Goal: Communication & Community: Answer question/provide support

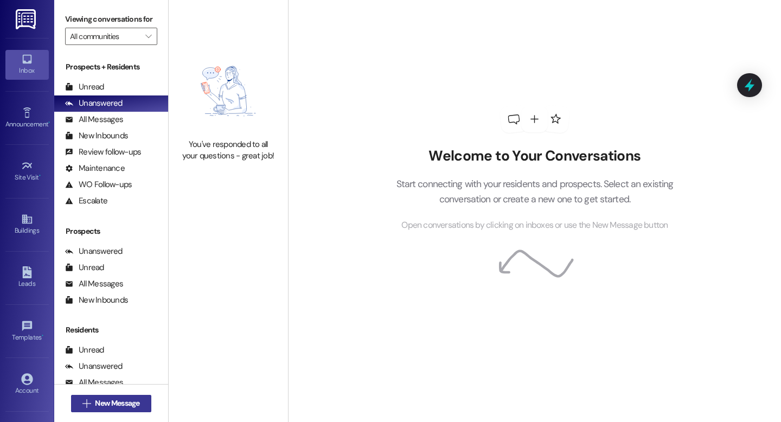
click at [98, 407] on span "New Message" at bounding box center [117, 403] width 44 height 11
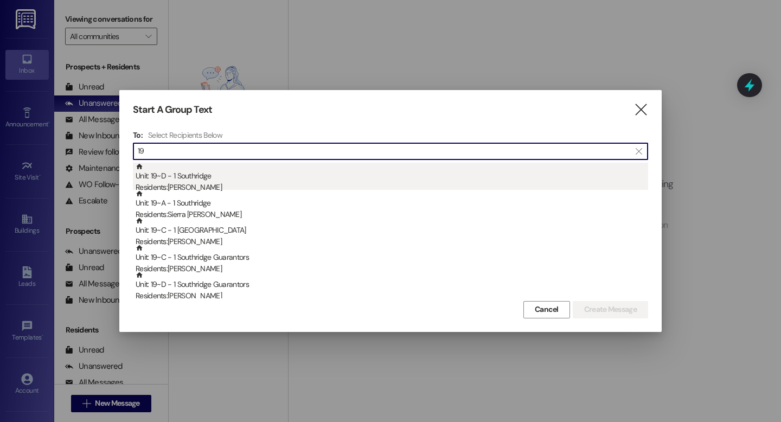
type input "19"
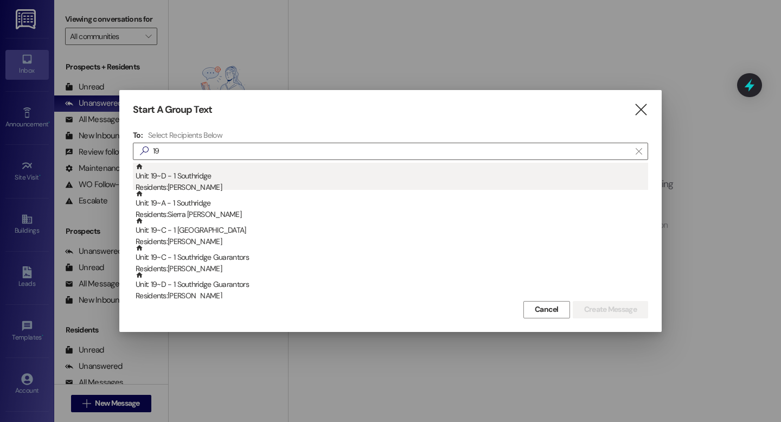
click at [212, 183] on div "Residents: Sariah Harding" at bounding box center [392, 187] width 513 height 11
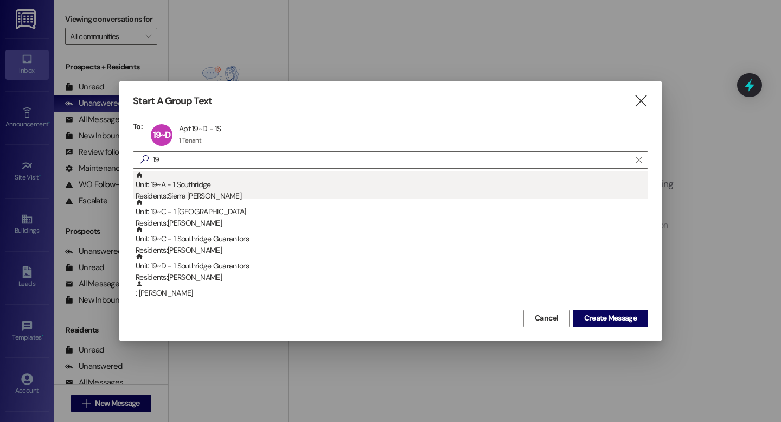
click at [207, 192] on div "Residents: Sierra Rosner" at bounding box center [392, 195] width 513 height 11
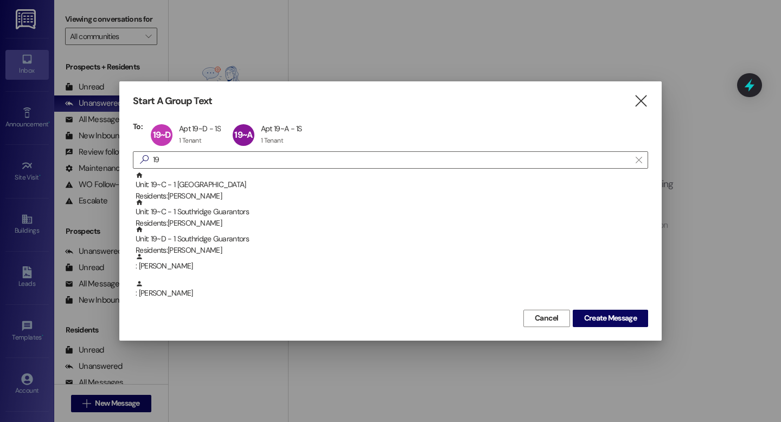
click at [207, 192] on div "Residents: Natalie Gumm" at bounding box center [392, 195] width 513 height 11
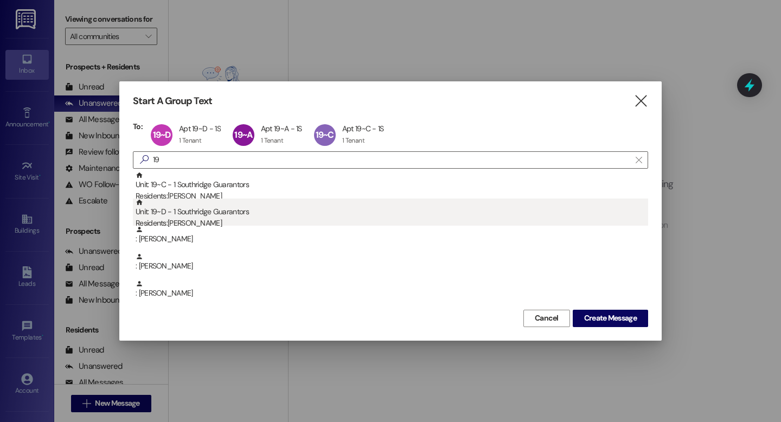
click at [204, 221] on div "Residents: Ruth Harding" at bounding box center [392, 223] width 513 height 11
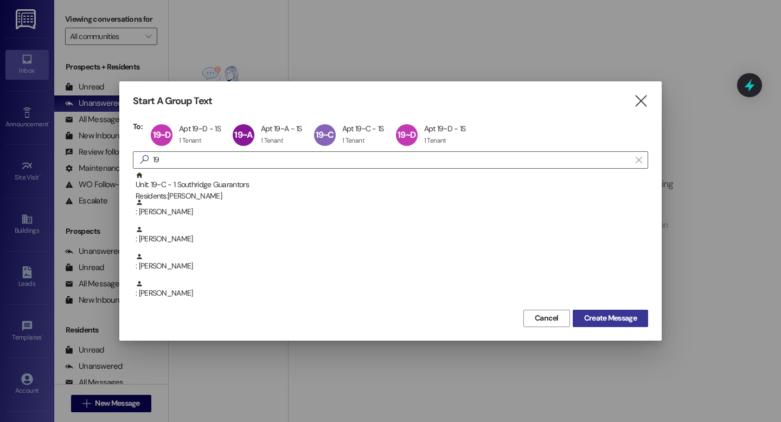
click at [615, 316] on span "Create Message" at bounding box center [610, 318] width 53 height 11
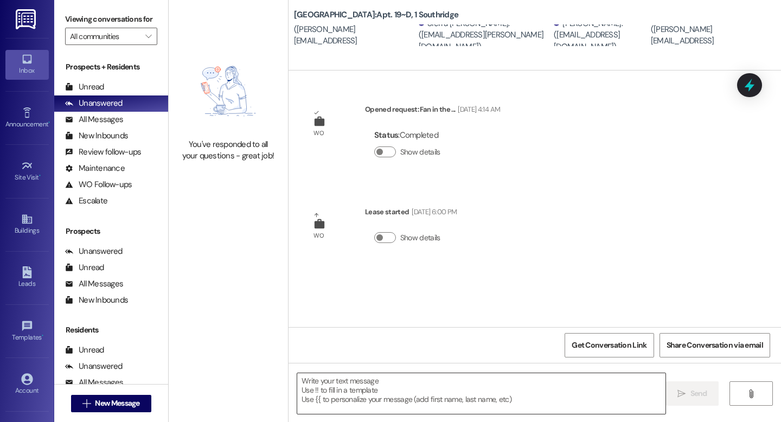
click at [305, 391] on textarea at bounding box center [481, 393] width 368 height 41
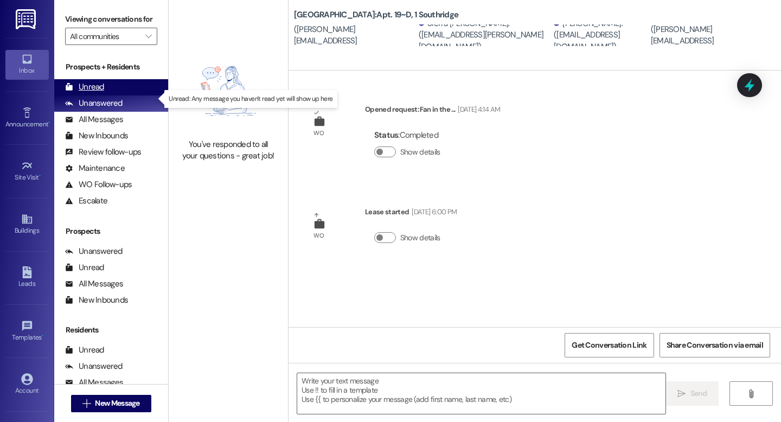
click at [91, 93] on div "Unread" at bounding box center [84, 86] width 39 height 11
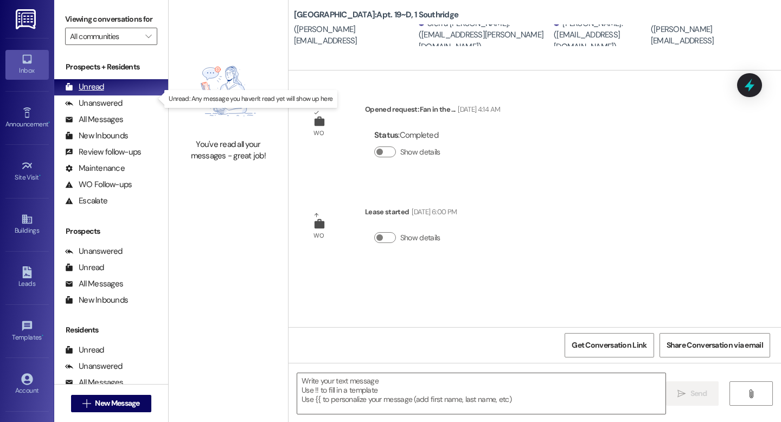
click at [97, 93] on div "Unread" at bounding box center [84, 86] width 39 height 11
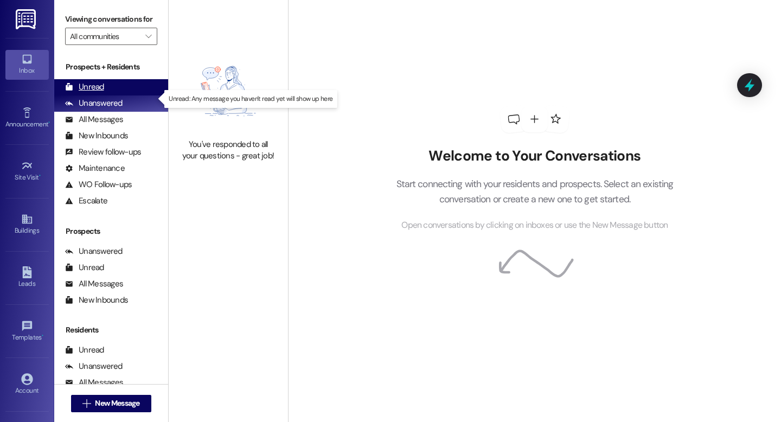
click at [98, 93] on div "Unread" at bounding box center [84, 86] width 39 height 11
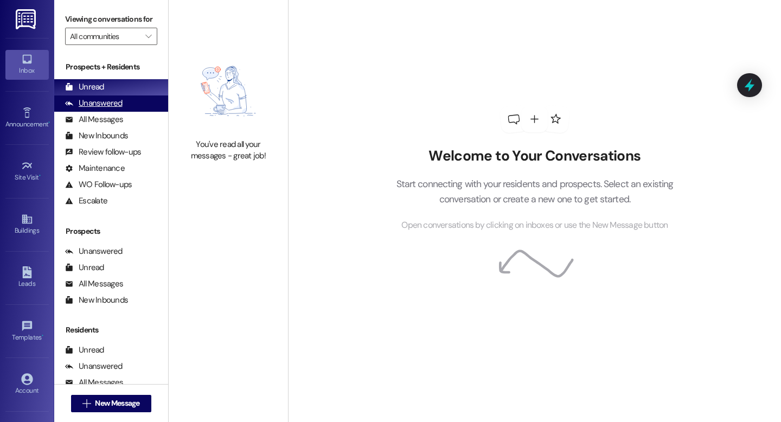
click at [106, 109] on div "Unanswered" at bounding box center [94, 103] width 58 height 11
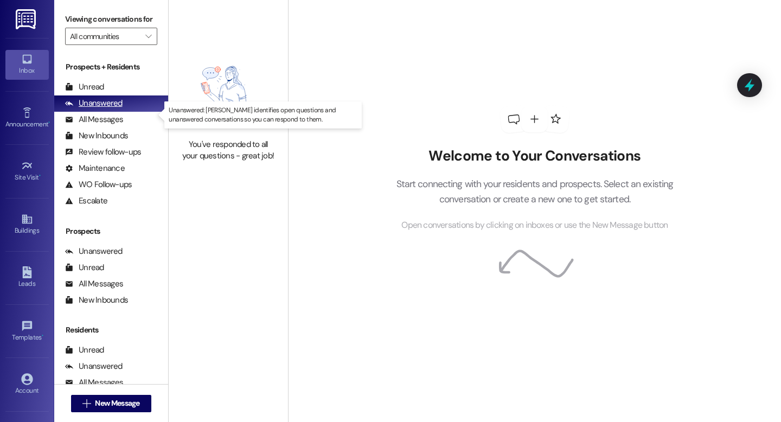
click at [106, 109] on div "Unanswered" at bounding box center [94, 103] width 58 height 11
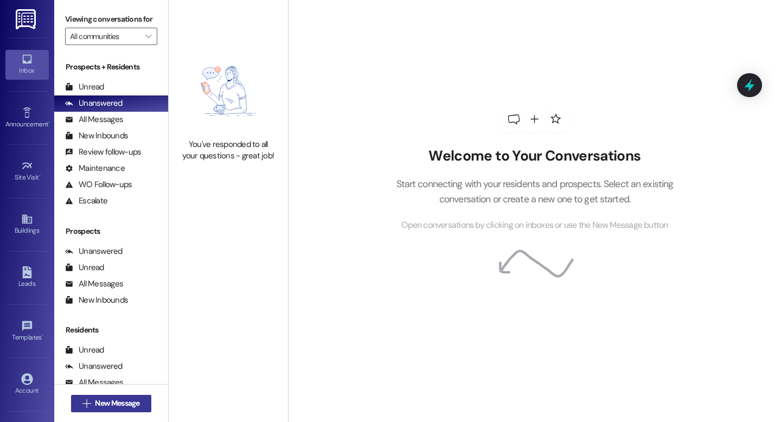
click at [109, 407] on button " New Message" at bounding box center [111, 403] width 80 height 17
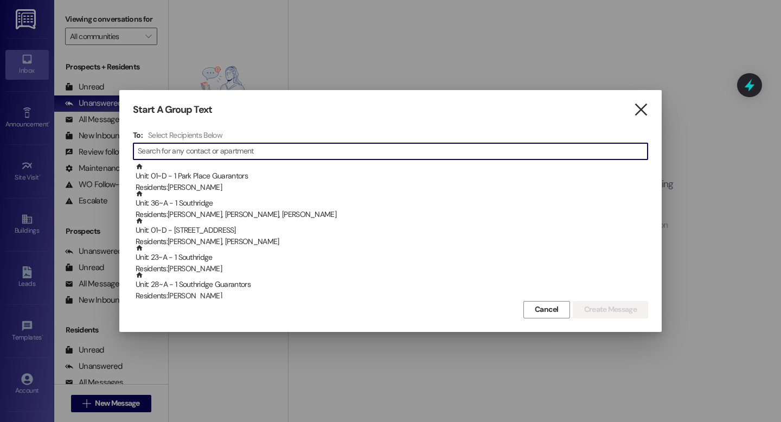
click at [642, 109] on icon "" at bounding box center [641, 109] width 15 height 11
